Goal: Task Accomplishment & Management: Manage account settings

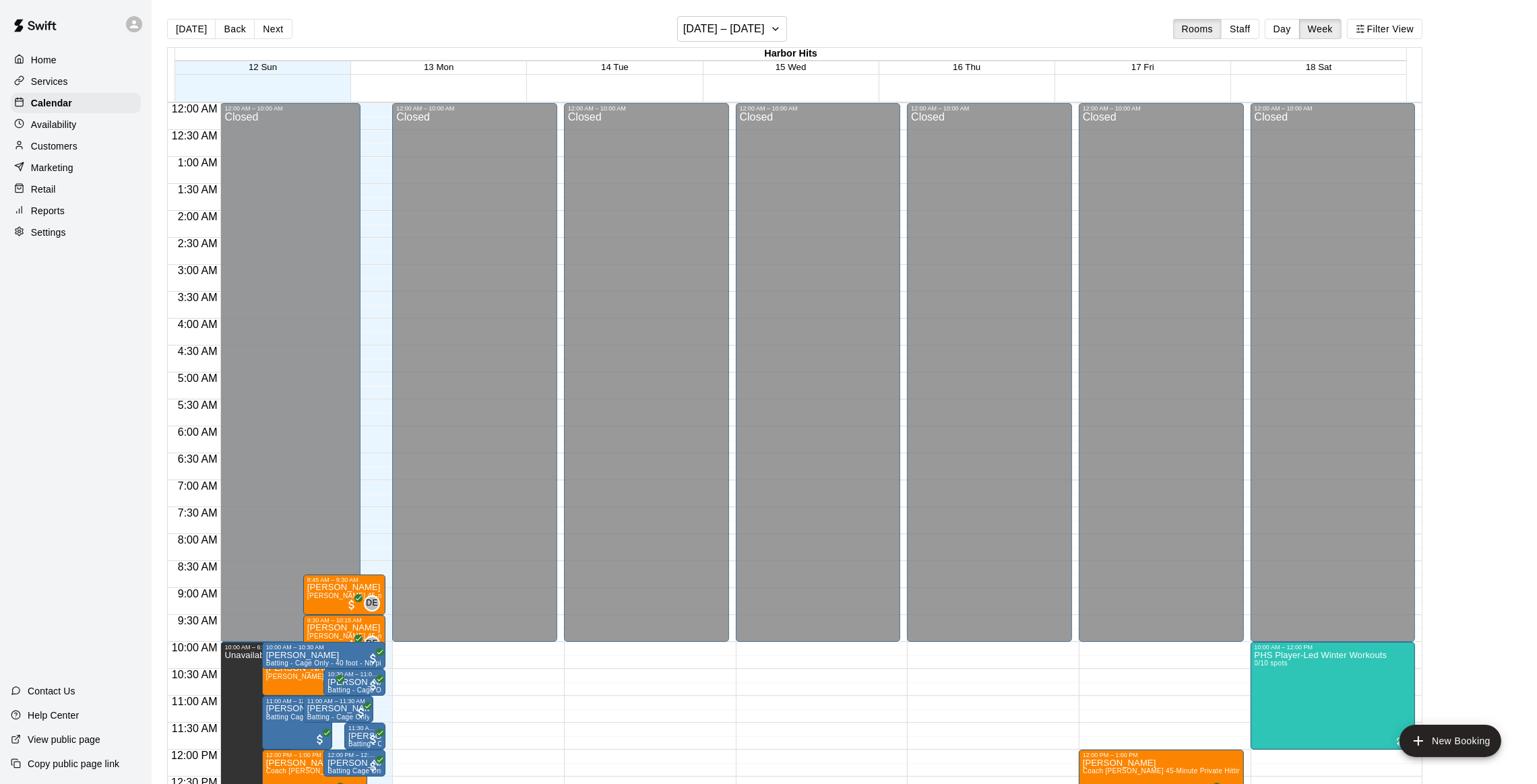
scroll to position [543, 0]
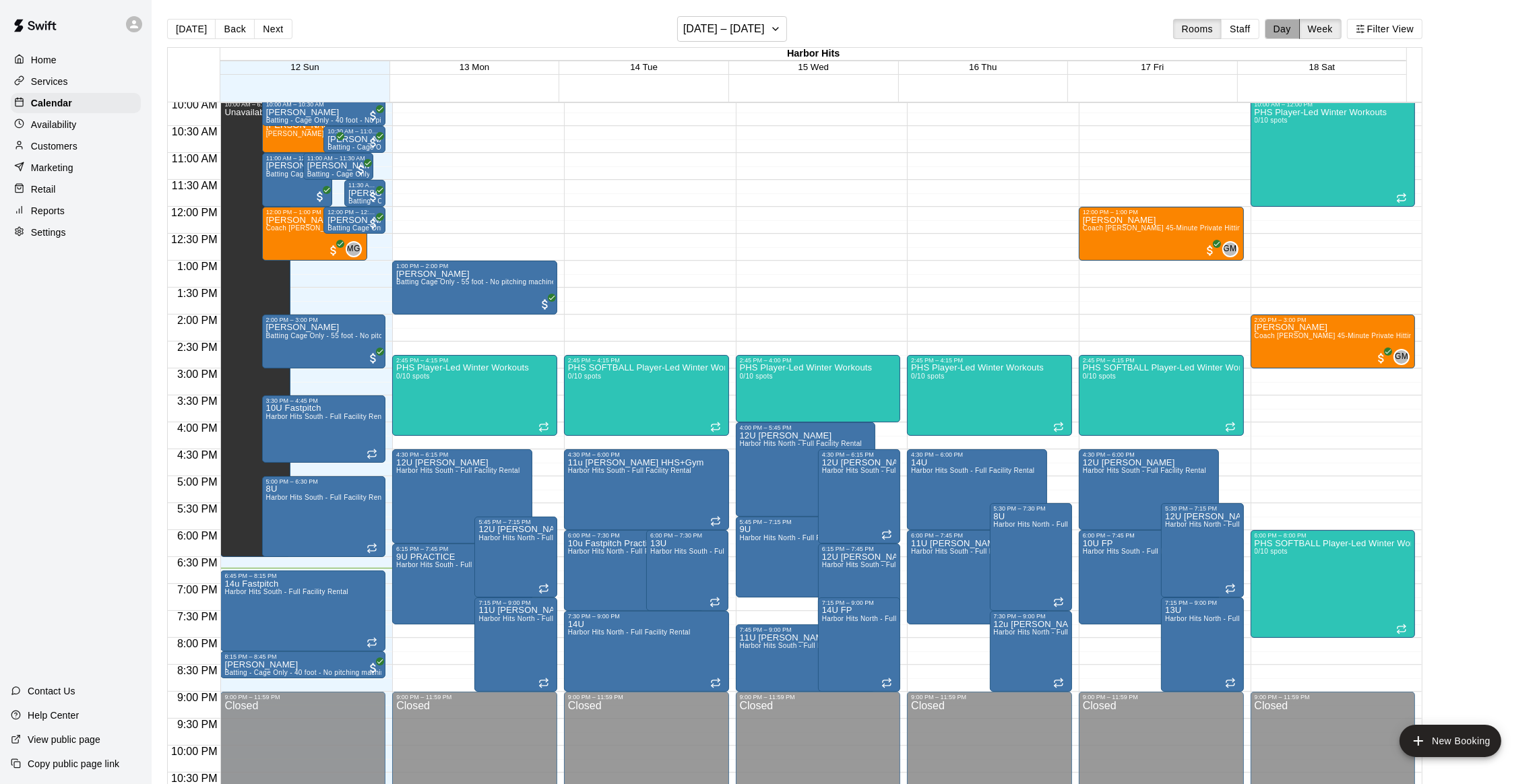
click at [1299, 28] on button "Day" at bounding box center [1282, 28] width 35 height 20
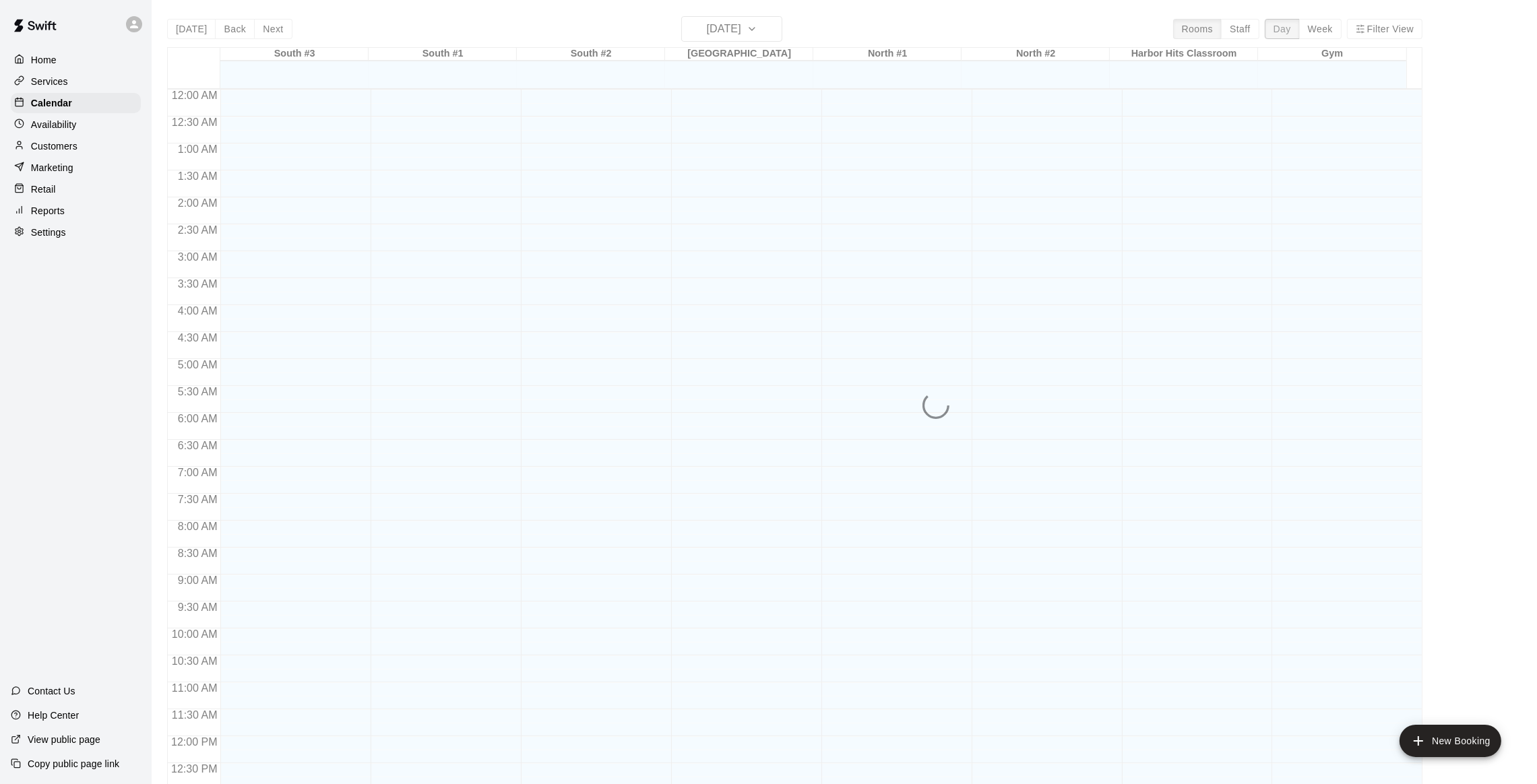
scroll to position [584, 0]
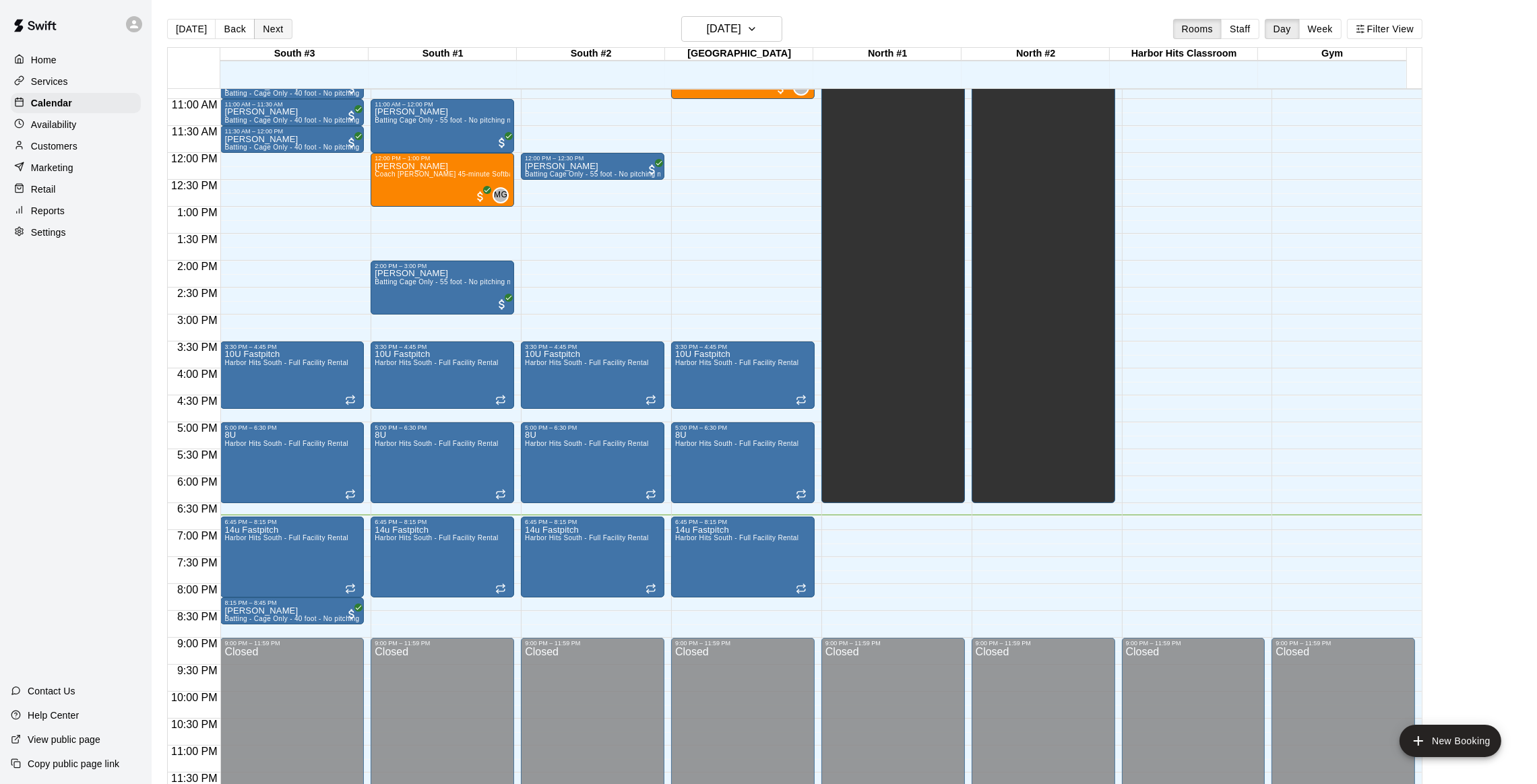
click at [262, 29] on button "Next" at bounding box center [272, 28] width 38 height 20
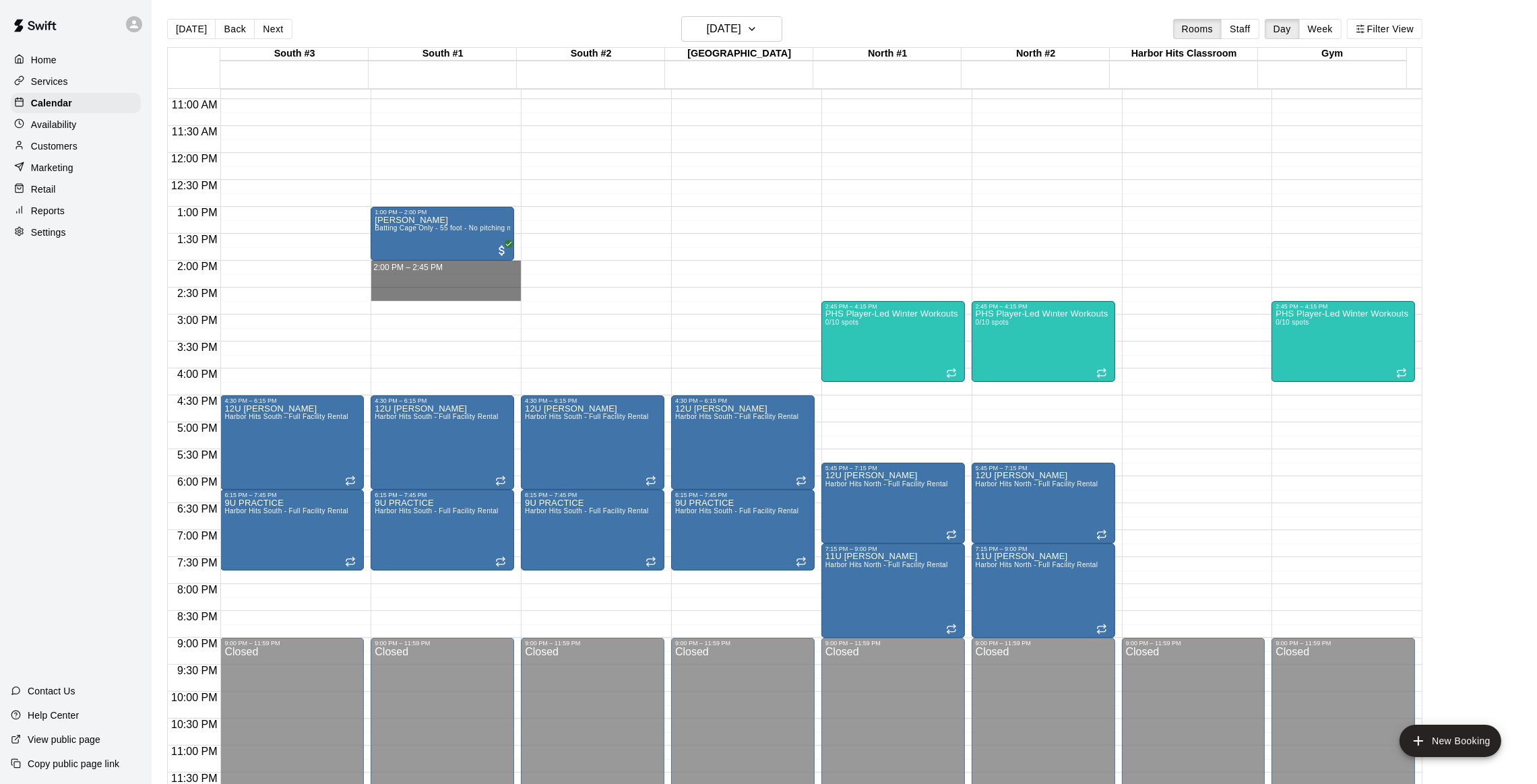
drag, startPoint x: 391, startPoint y: 262, endPoint x: 394, endPoint y: 295, distance: 33.1
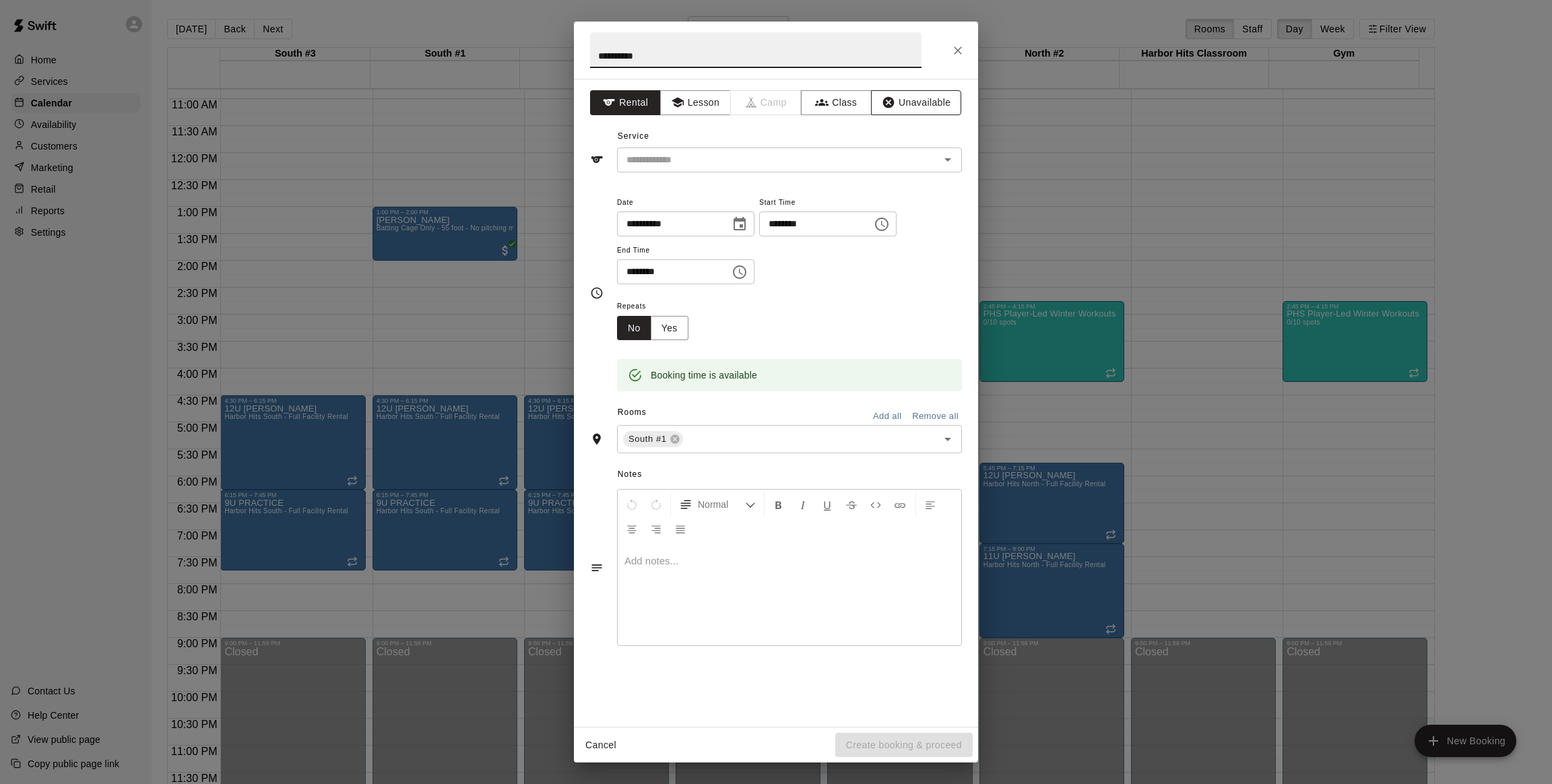
type input "**********"
click at [907, 101] on button "Unavailable" at bounding box center [915, 102] width 90 height 25
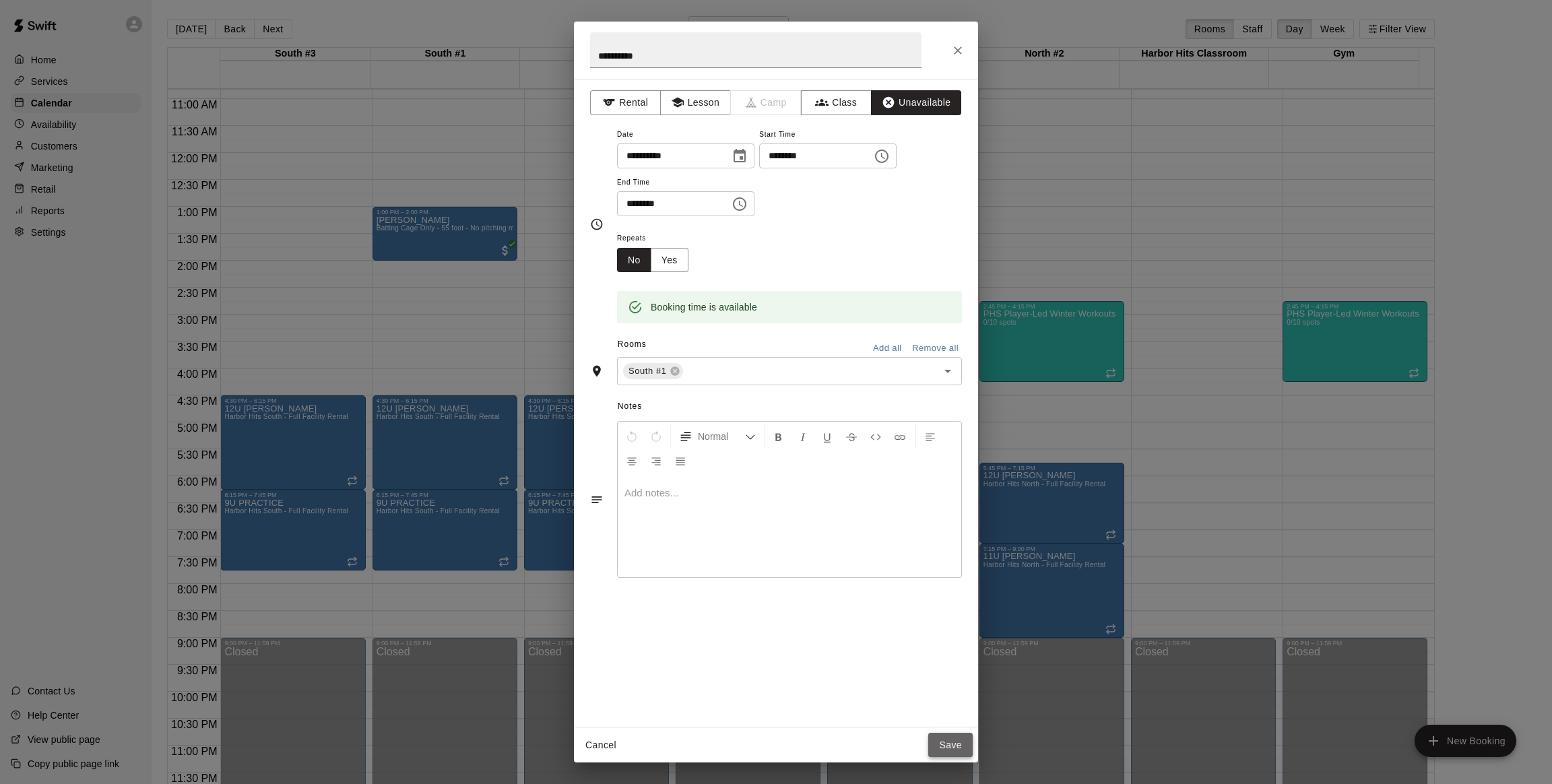
click at [937, 739] on button "Save" at bounding box center [950, 745] width 45 height 25
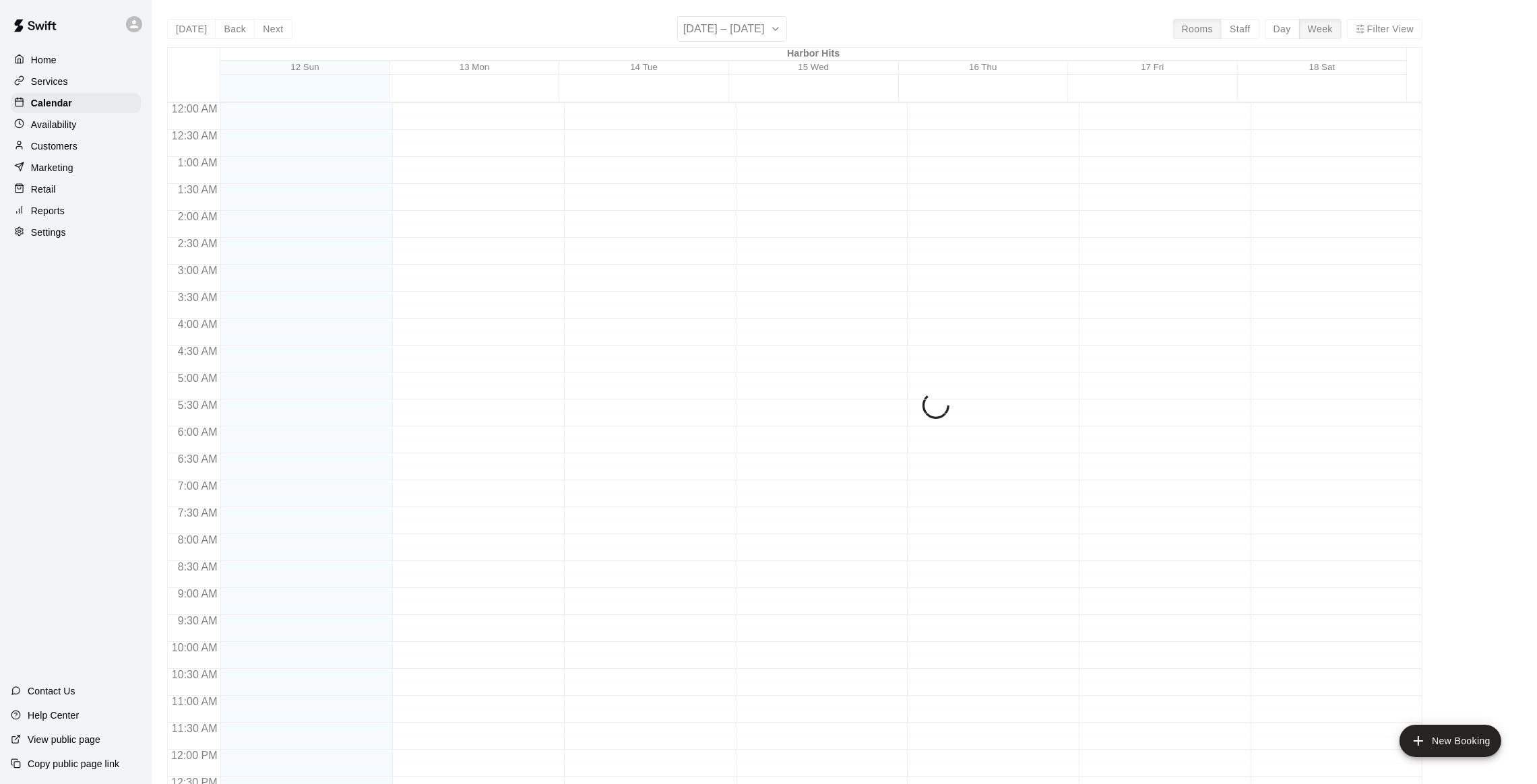
scroll to position [543, 0]
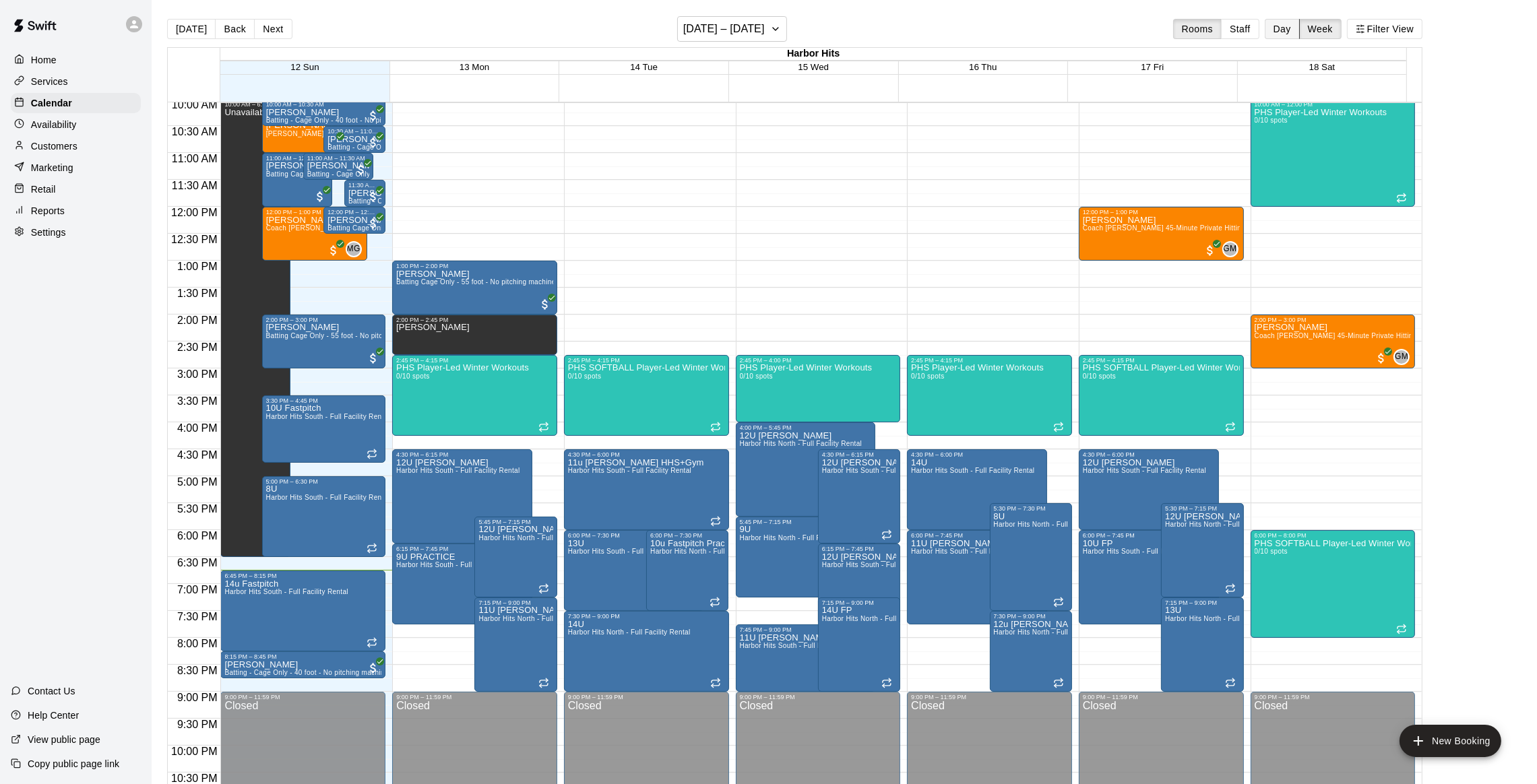
click at [1283, 32] on button "Day" at bounding box center [1282, 28] width 35 height 20
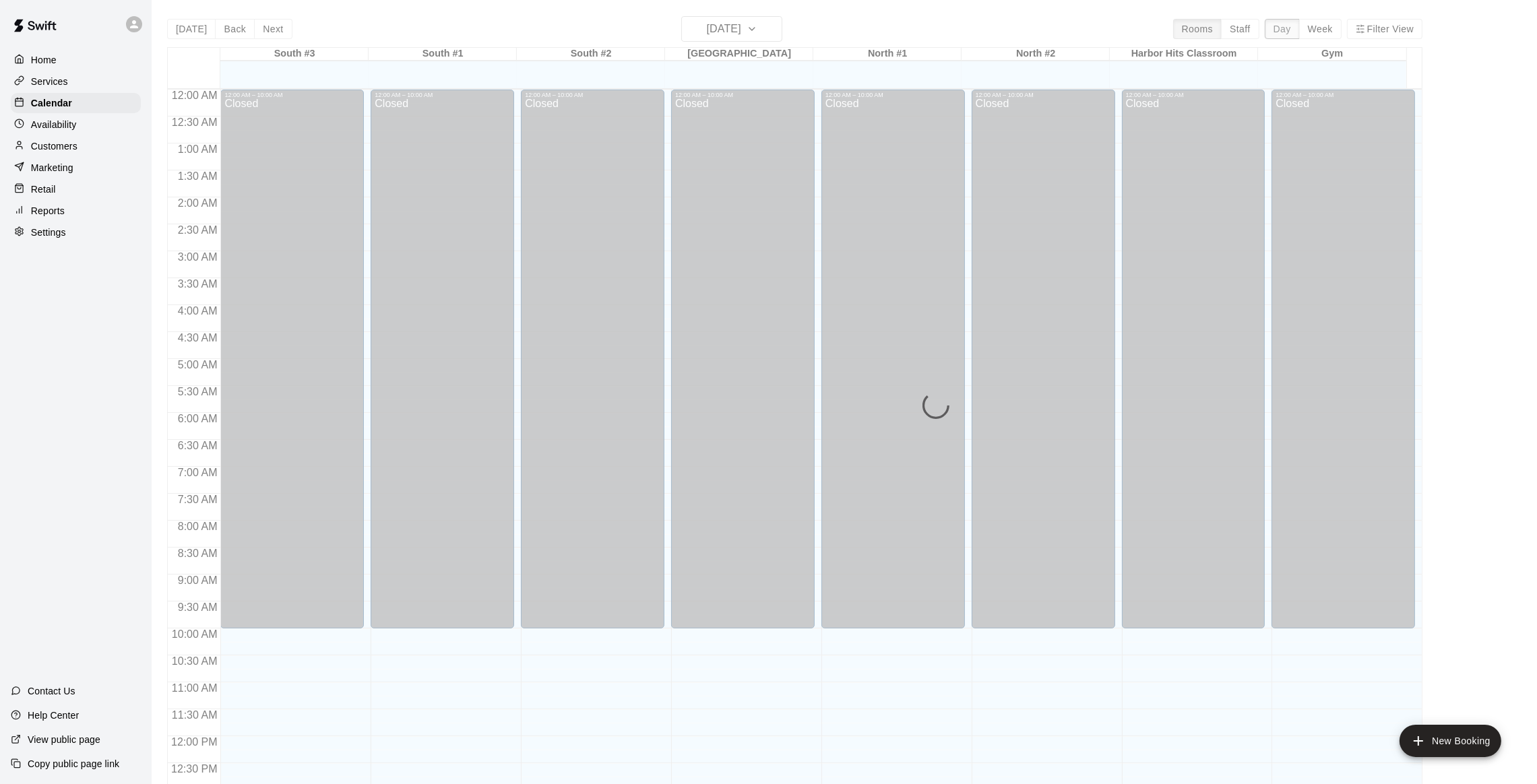
scroll to position [584, 0]
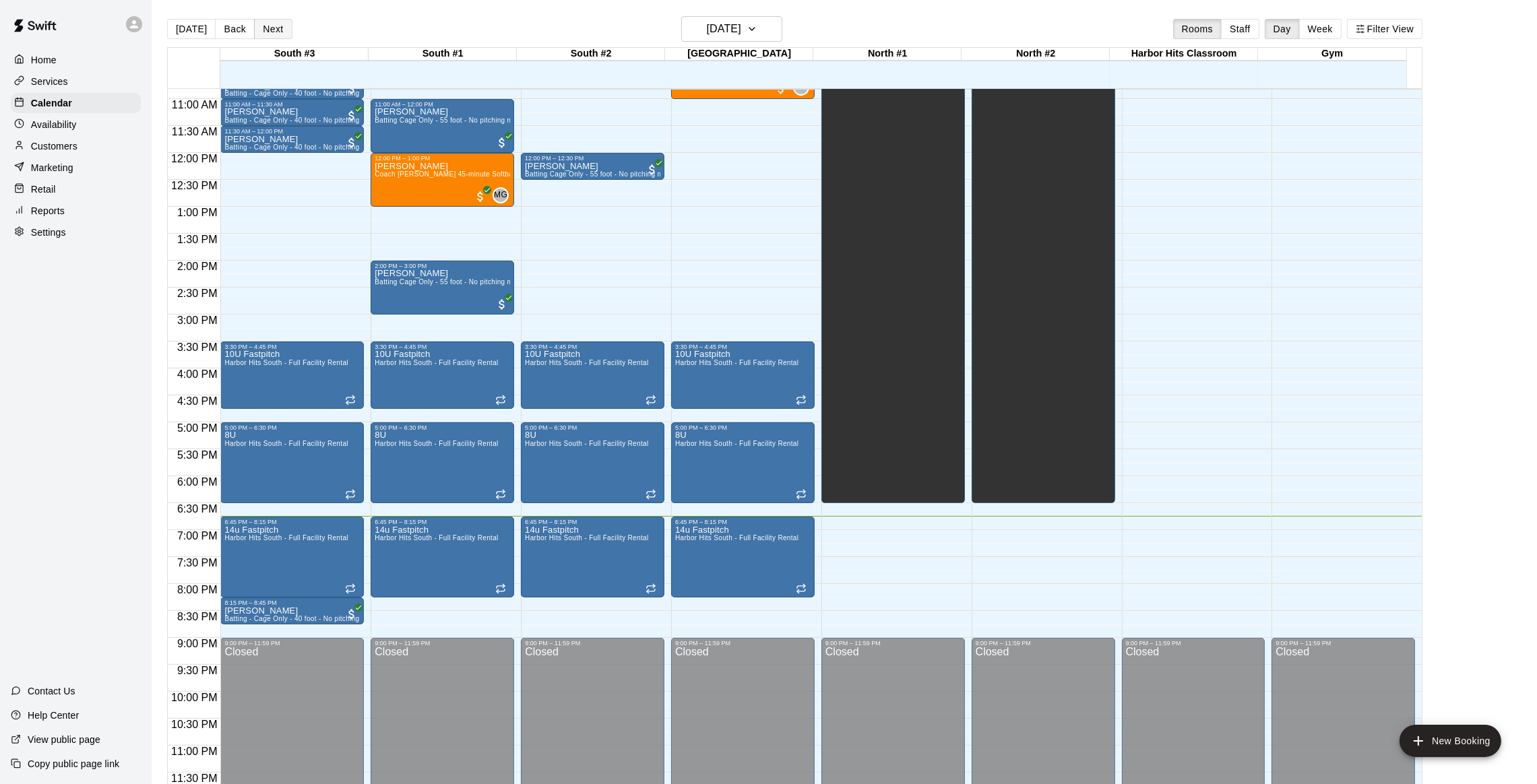
click at [267, 29] on button "Next" at bounding box center [272, 28] width 38 height 20
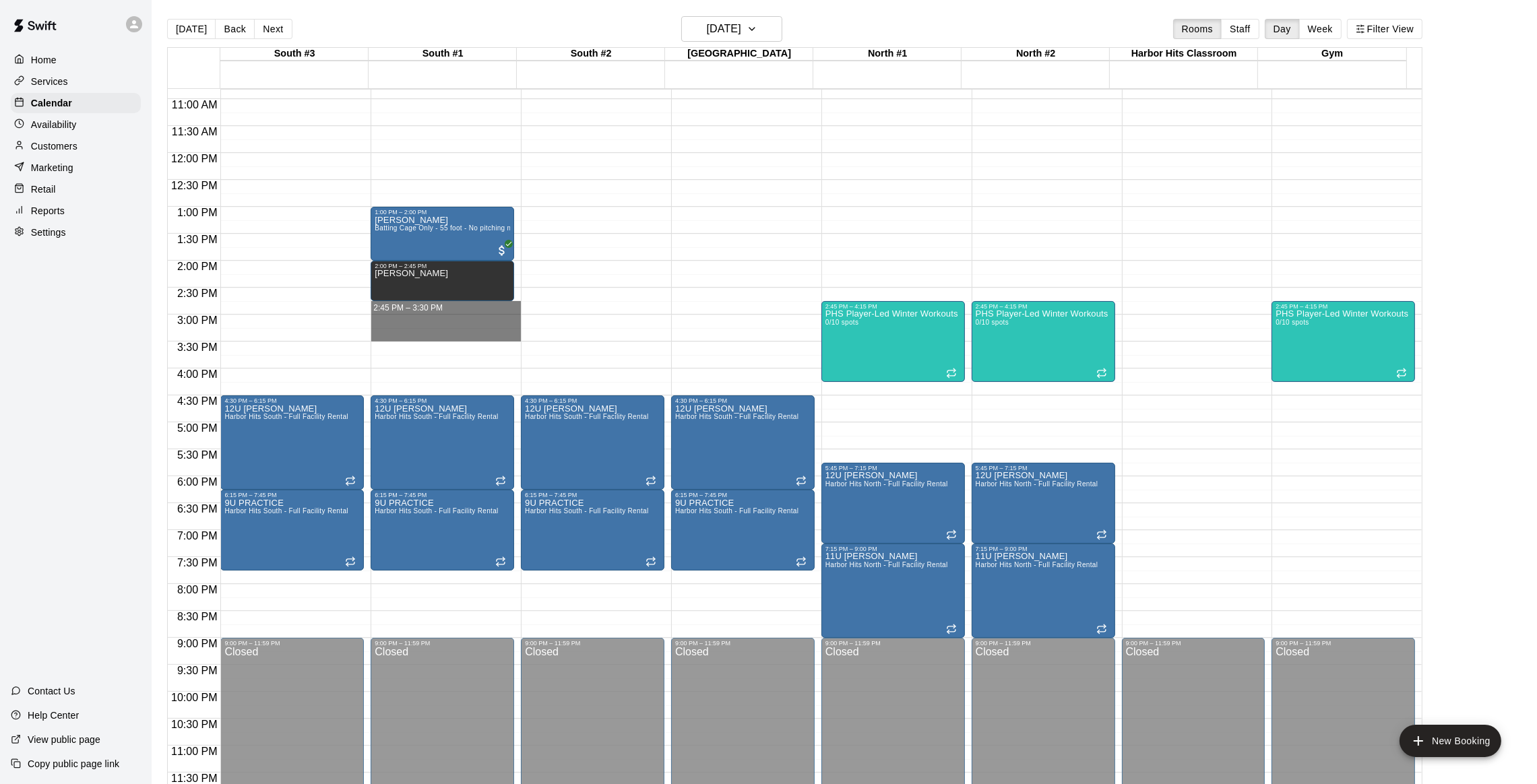
drag, startPoint x: 466, startPoint y: 305, endPoint x: 464, endPoint y: 333, distance: 28.1
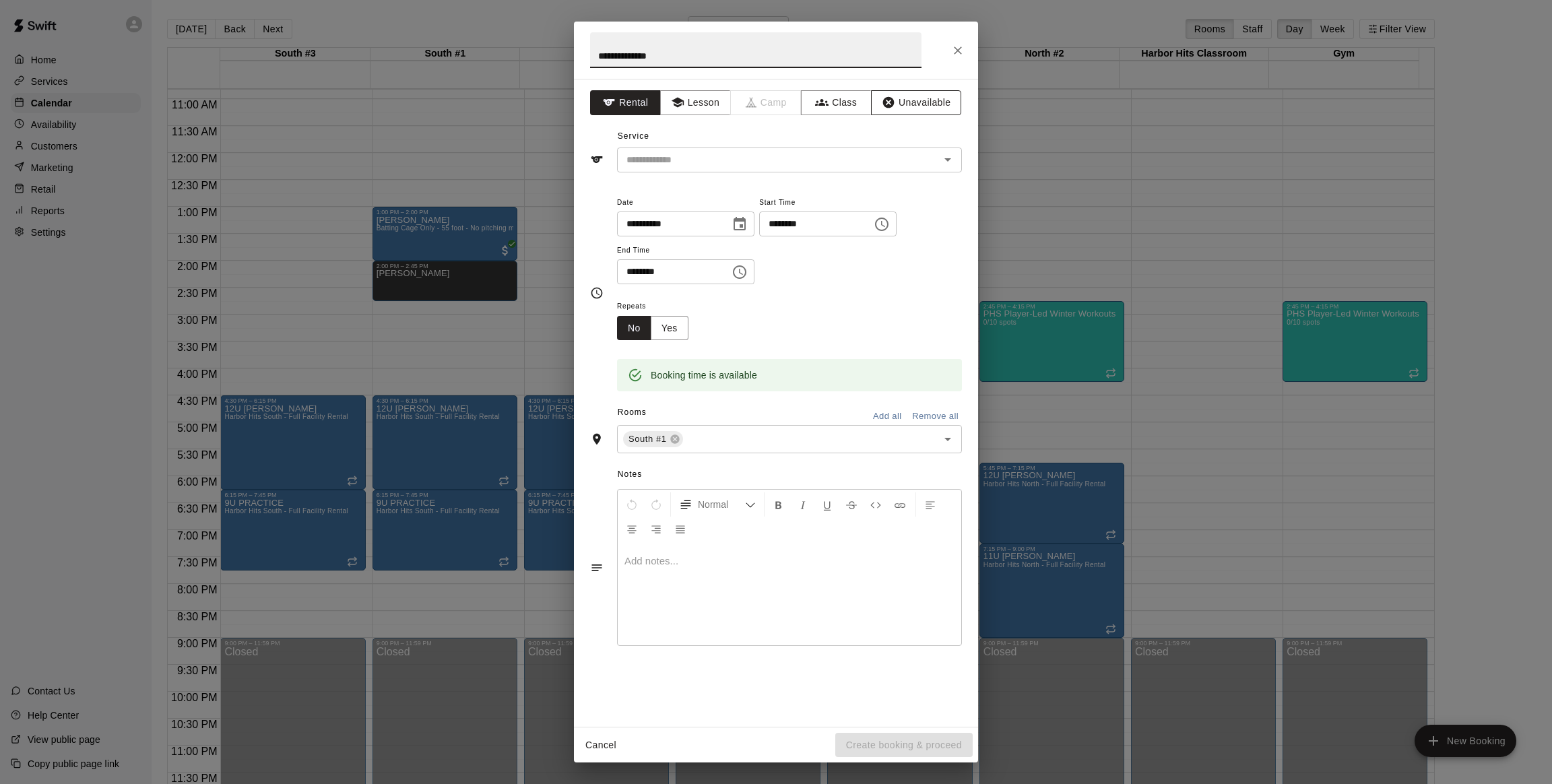
type input "**********"
click at [911, 96] on button "Unavailable" at bounding box center [915, 102] width 90 height 25
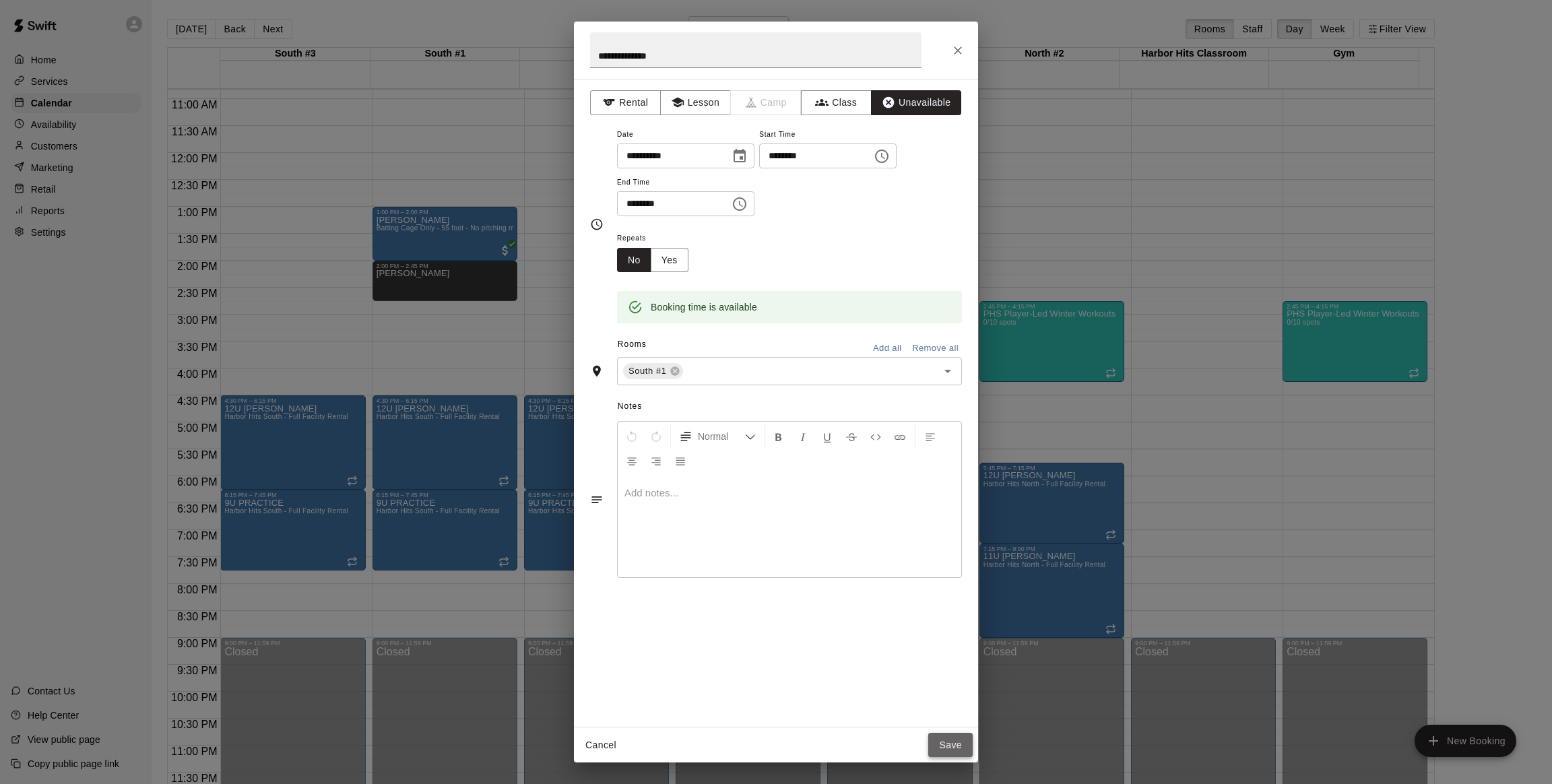
click at [948, 739] on button "Save" at bounding box center [950, 745] width 45 height 25
